Goal: Transaction & Acquisition: Purchase product/service

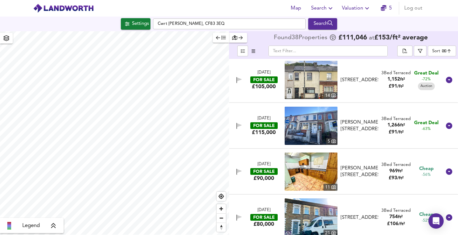
scroll to position [2, 0]
click at [240, 39] on icon "button" at bounding box center [241, 37] width 4 height 4
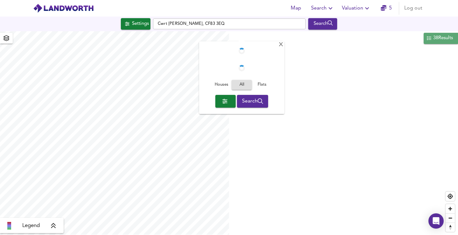
click at [447, 42] on div "38 Results" at bounding box center [443, 38] width 21 height 8
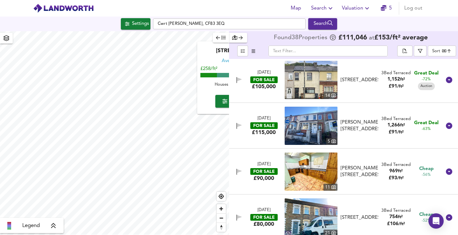
click at [428, 42] on div "Found 38 Propert ies £ 111,046 at £ 153 / ft² average" at bounding box center [352, 38] width 157 height 10
click at [281, 45] on div "Found 38 Propert ies £ 111,046 at £ 153 / ft² average" at bounding box center [343, 38] width 229 height 14
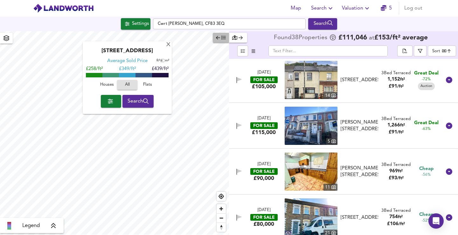
click at [220, 38] on icon "button" at bounding box center [218, 37] width 4 height 4
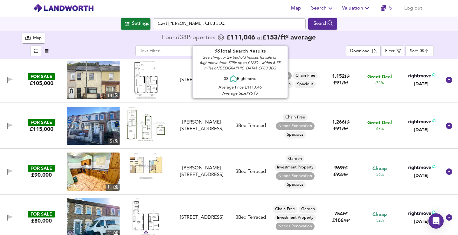
click at [220, 38] on icon at bounding box center [221, 37] width 6 height 6
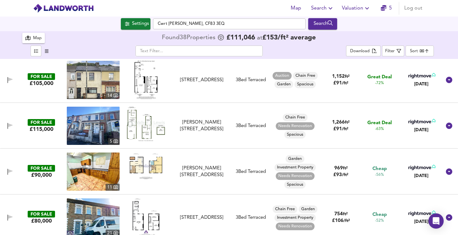
click at [153, 122] on img at bounding box center [146, 124] width 38 height 34
click at [151, 86] on img at bounding box center [146, 80] width 23 height 38
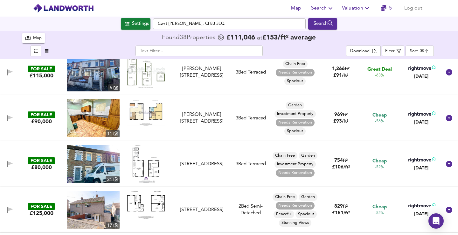
scroll to position [62, 0]
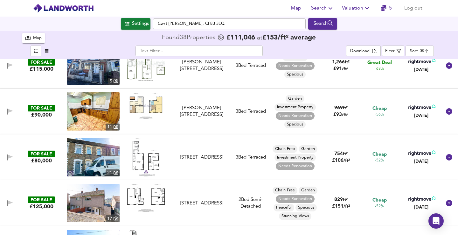
click at [149, 108] on img at bounding box center [146, 105] width 38 height 27
click at [91, 109] on img at bounding box center [93, 111] width 53 height 38
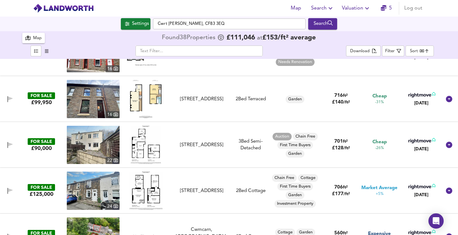
scroll to position [339, 0]
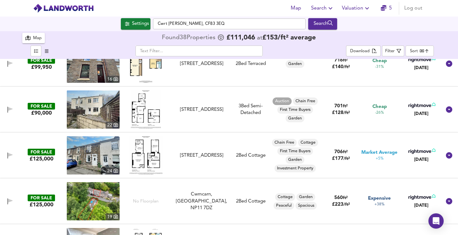
click at [152, 116] on img at bounding box center [146, 109] width 30 height 38
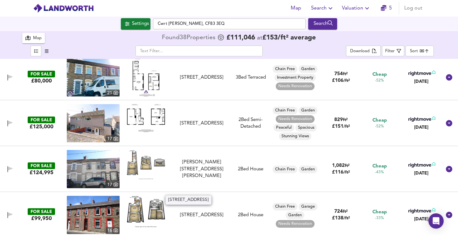
scroll to position [0, 0]
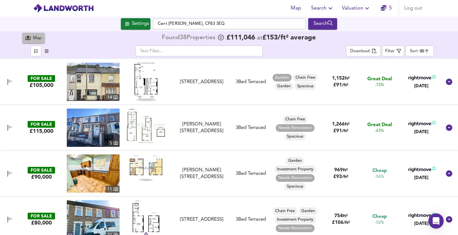
click at [39, 33] on button "Map" at bounding box center [33, 38] width 23 height 11
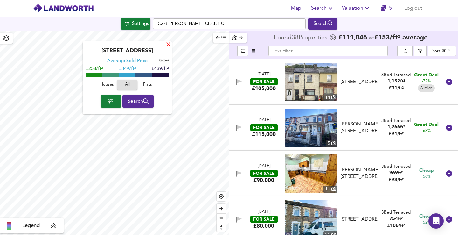
click at [168, 44] on div "X" at bounding box center [168, 45] width 5 height 6
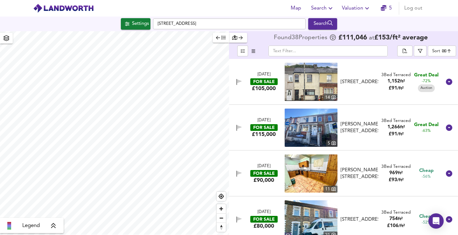
type input "16243"
click at [139, 26] on div "Settings" at bounding box center [140, 24] width 17 height 8
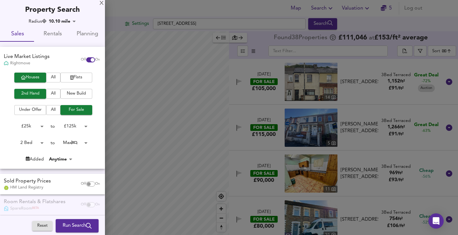
click at [88, 223] on icon "submit" at bounding box center [89, 226] width 6 height 6
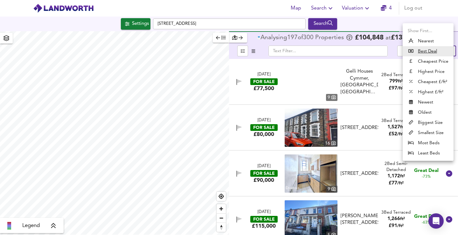
click at [437, 53] on body "Map Search Valuation 4 Log out Settings [GEOGRAPHIC_DATA] 8JT Search Legend Ana…" at bounding box center [229, 117] width 458 height 235
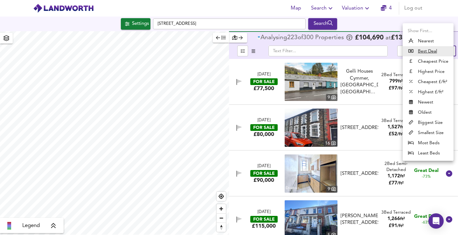
click at [437, 61] on li "Cheapest Price" at bounding box center [428, 61] width 51 height 10
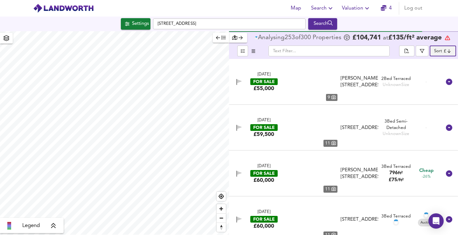
type input "cheapest"
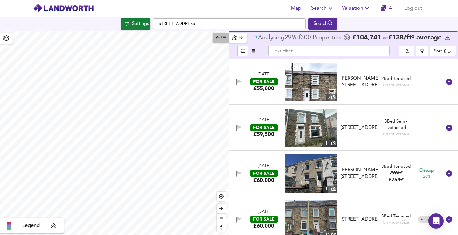
click at [224, 38] on icon "button" at bounding box center [223, 37] width 4 height 4
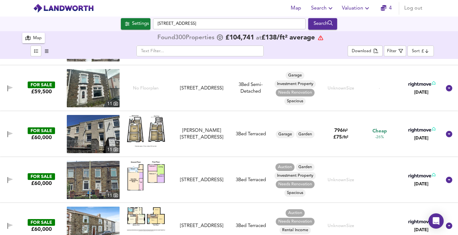
scroll to position [7, 0]
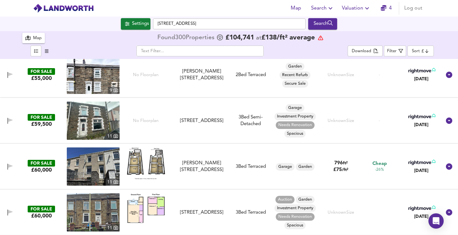
click at [101, 84] on img at bounding box center [93, 75] width 53 height 38
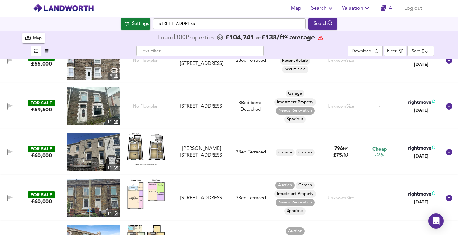
click at [99, 111] on img at bounding box center [93, 106] width 53 height 38
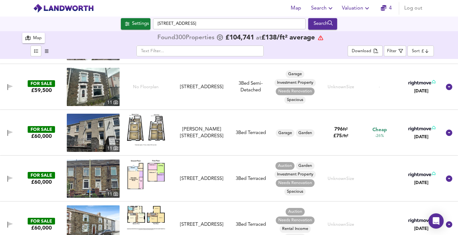
click at [149, 131] on img at bounding box center [146, 130] width 38 height 32
click at [103, 133] on img at bounding box center [93, 133] width 53 height 38
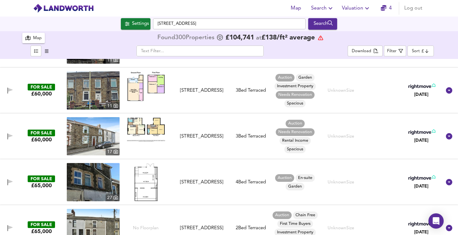
scroll to position [154, 0]
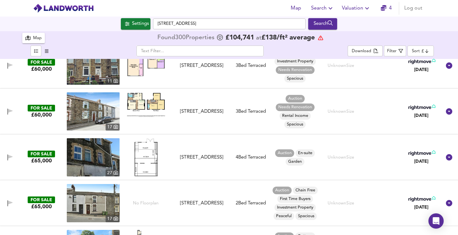
click at [149, 103] on img at bounding box center [146, 104] width 38 height 24
click at [104, 111] on img at bounding box center [93, 111] width 53 height 38
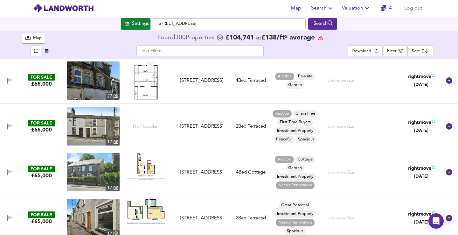
scroll to position [260, 0]
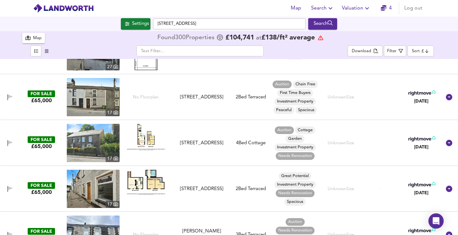
click at [152, 140] on img at bounding box center [146, 137] width 38 height 26
click at [106, 140] on img at bounding box center [93, 143] width 53 height 38
click at [99, 141] on img at bounding box center [93, 143] width 53 height 38
click at [103, 139] on img at bounding box center [93, 143] width 53 height 38
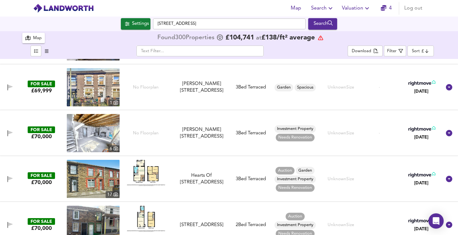
scroll to position [509, 0]
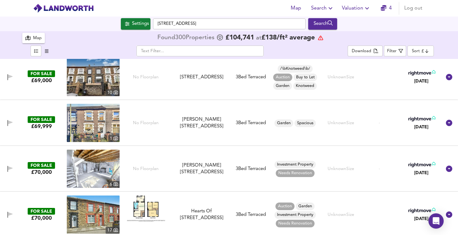
click at [106, 119] on img at bounding box center [93, 123] width 53 height 38
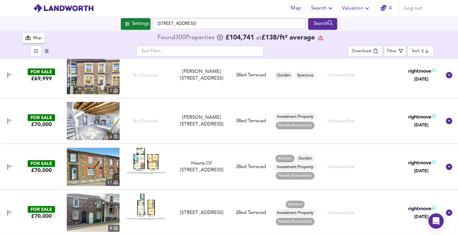
scroll to position [598, 0]
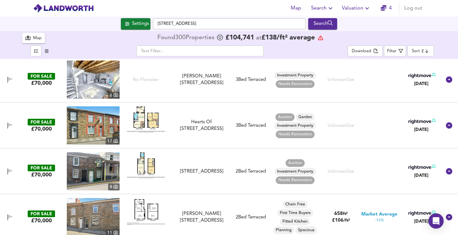
click at [97, 122] on img at bounding box center [93, 125] width 53 height 38
